Goal: Task Accomplishment & Management: Manage account settings

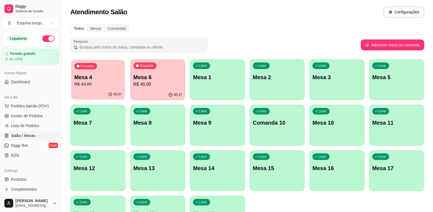
click at [102, 78] on p "Mesa 4" at bounding box center [97, 77] width 47 height 7
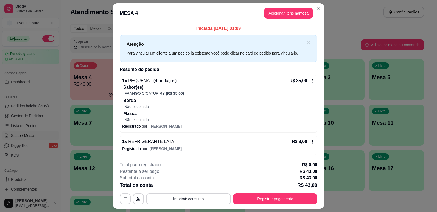
scroll to position [14, 0]
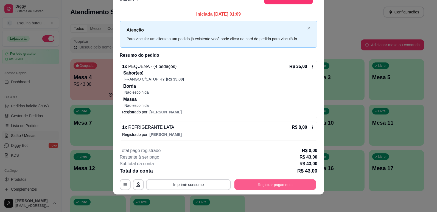
click at [276, 183] on button "Registrar pagamento" at bounding box center [275, 184] width 82 height 11
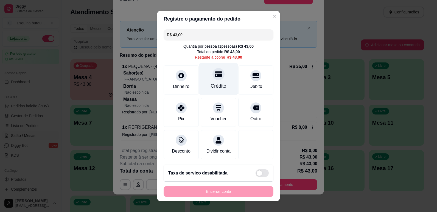
click at [216, 84] on div "Crédito" at bounding box center [219, 86] width 16 height 7
type input "R$ 0,00"
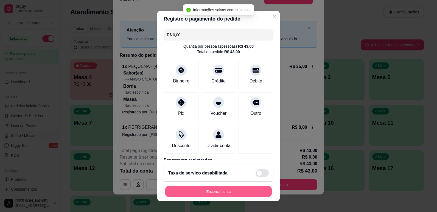
click at [230, 189] on button "Encerrar conta" at bounding box center [218, 192] width 106 height 11
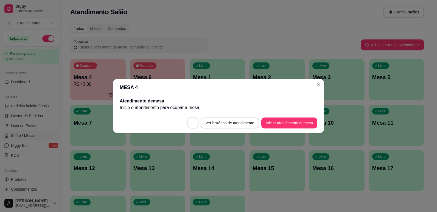
scroll to position [0, 0]
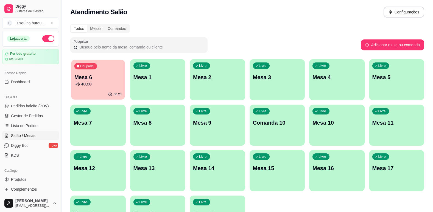
click at [112, 77] on p "Mesa 6" at bounding box center [97, 77] width 47 height 7
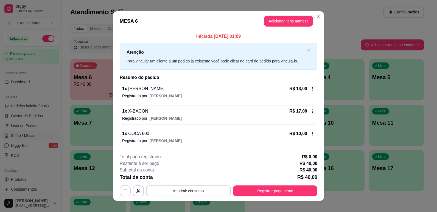
scroll to position [6, 0]
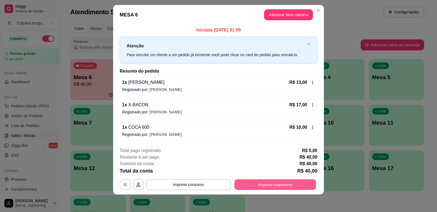
click at [260, 185] on button "Registrar pagamento" at bounding box center [275, 184] width 82 height 11
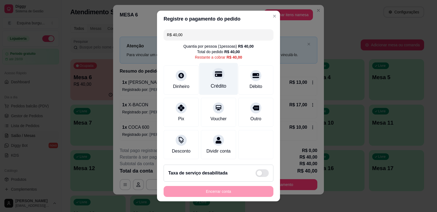
click at [212, 71] on div at bounding box center [218, 74] width 12 height 12
type input "R$ 0,00"
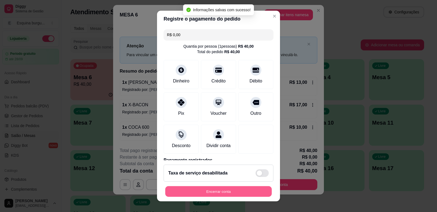
click at [247, 189] on button "Encerrar conta" at bounding box center [218, 192] width 106 height 11
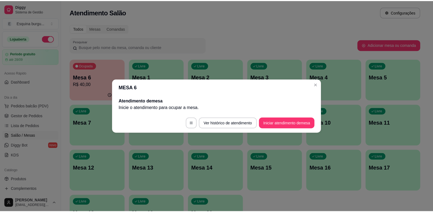
scroll to position [0, 0]
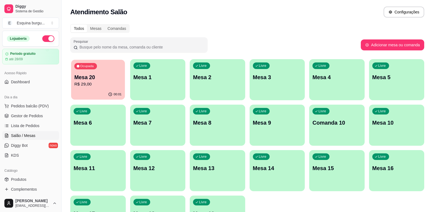
click at [111, 76] on p "Mesa 20" at bounding box center [97, 77] width 47 height 7
click at [112, 75] on p "Mesa 20" at bounding box center [97, 77] width 47 height 7
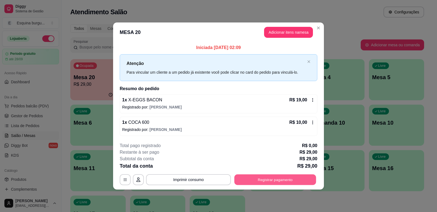
click at [283, 181] on button "Registrar pagamento" at bounding box center [275, 180] width 82 height 11
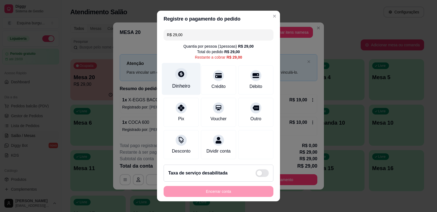
click at [188, 82] on div "Dinheiro" at bounding box center [181, 79] width 39 height 32
click at [178, 72] on icon at bounding box center [181, 74] width 6 height 6
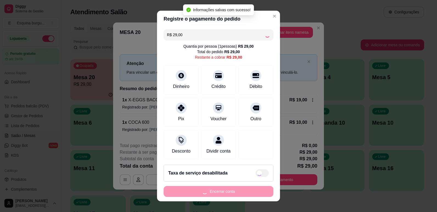
type input "R$ 0,00"
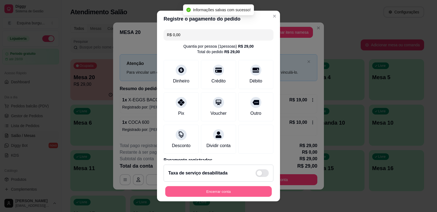
click at [233, 194] on button "Encerrar conta" at bounding box center [218, 192] width 106 height 11
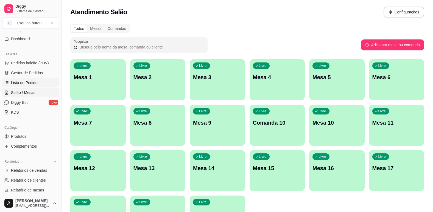
scroll to position [44, 0]
click at [30, 171] on span "Relatórios de vendas" at bounding box center [29, 169] width 36 height 5
select select "ALL"
select select "0"
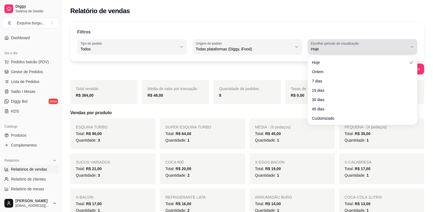
click at [399, 52] on div "Hoje" at bounding box center [359, 46] width 97 height 11
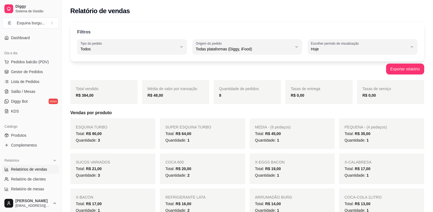
click at [348, 119] on span "Customizado" at bounding box center [360, 115] width 92 height 5
type input "-1"
select select "-1"
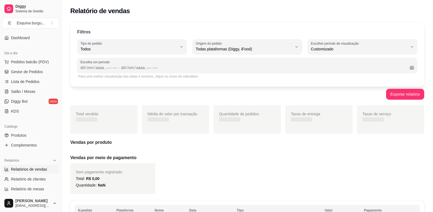
scroll to position [5, 0]
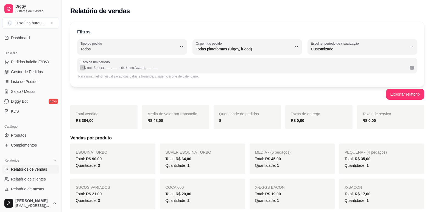
click at [82, 69] on div "dd" at bounding box center [82, 67] width 5 height 5
